Goal: Information Seeking & Learning: Learn about a topic

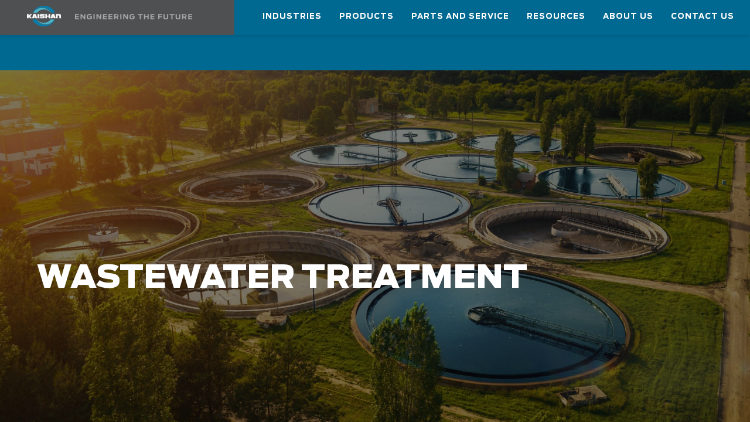
scroll to position [59, 0]
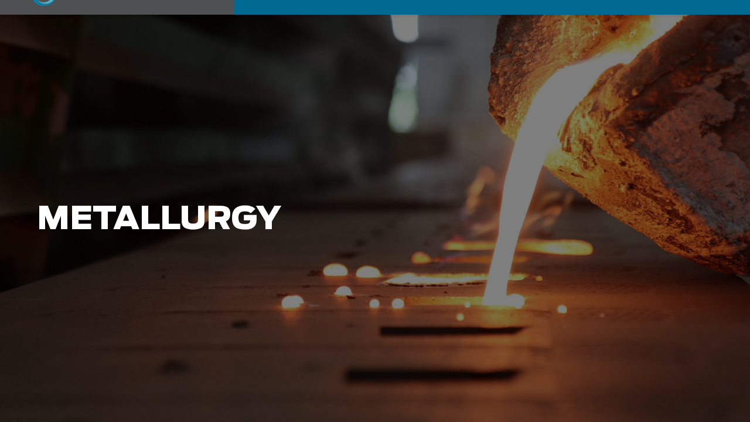
scroll to position [59, 0]
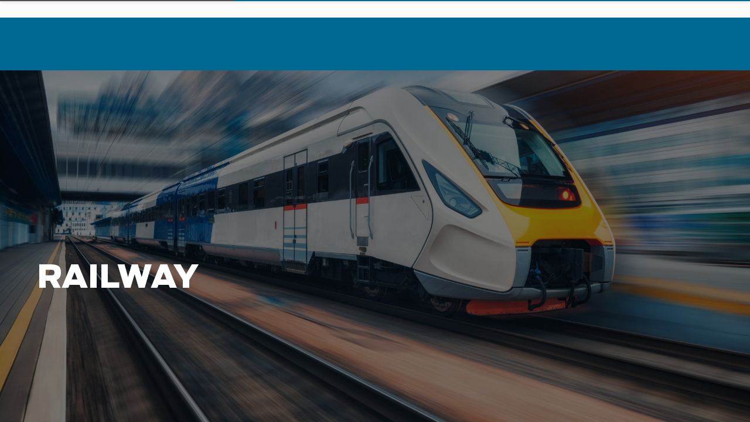
scroll to position [59, 0]
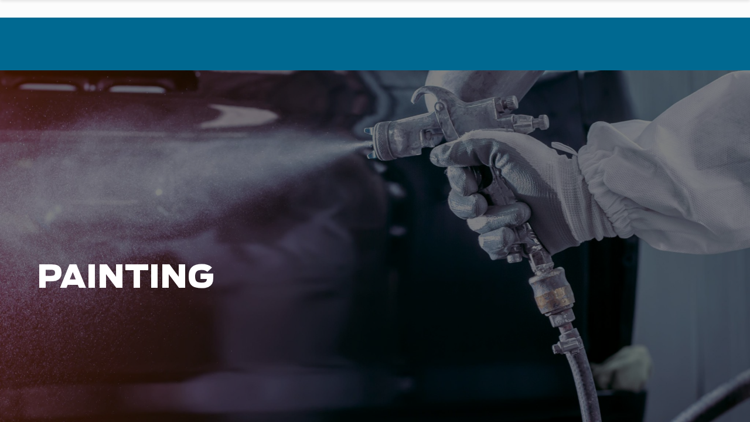
scroll to position [59, 0]
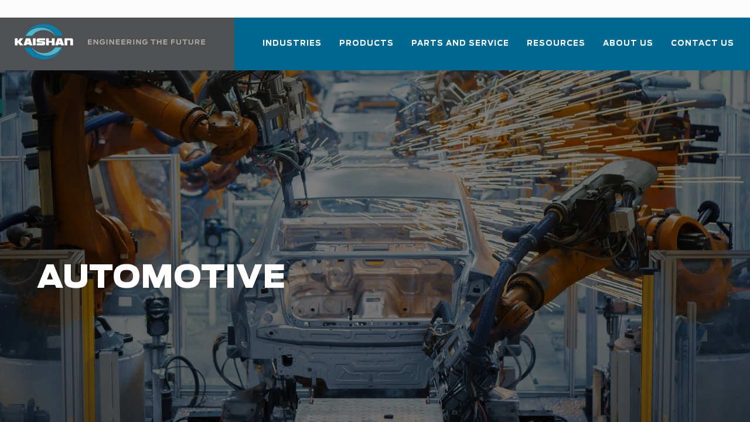
scroll to position [59, 0]
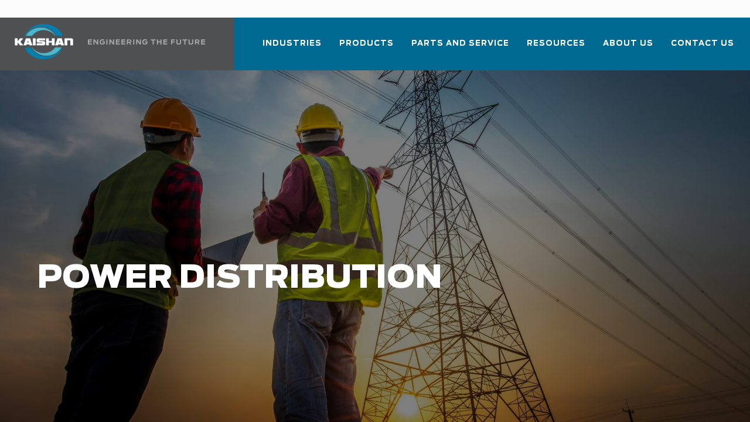
scroll to position [59, 0]
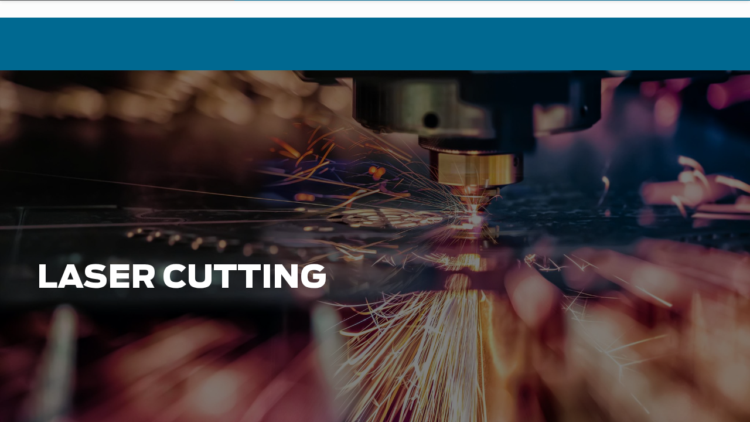
scroll to position [59, 0]
